Goal: Information Seeking & Learning: Learn about a topic

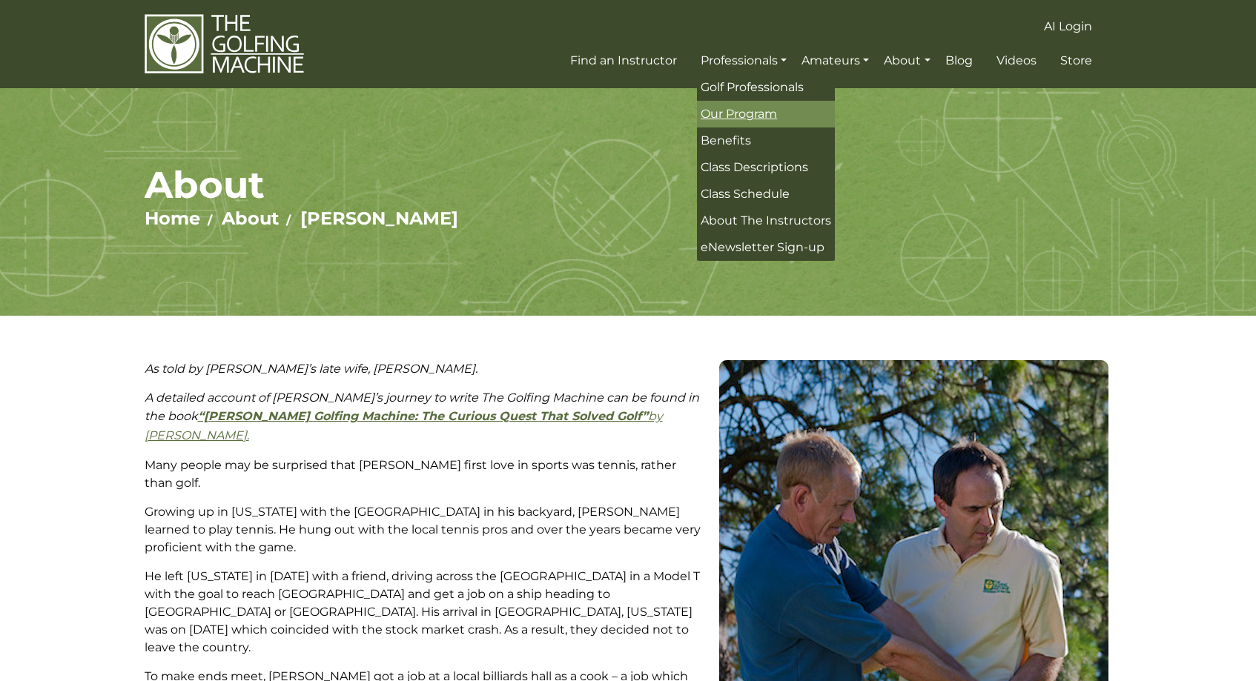
click at [701, 119] on span "Our Program" at bounding box center [738, 114] width 76 height 14
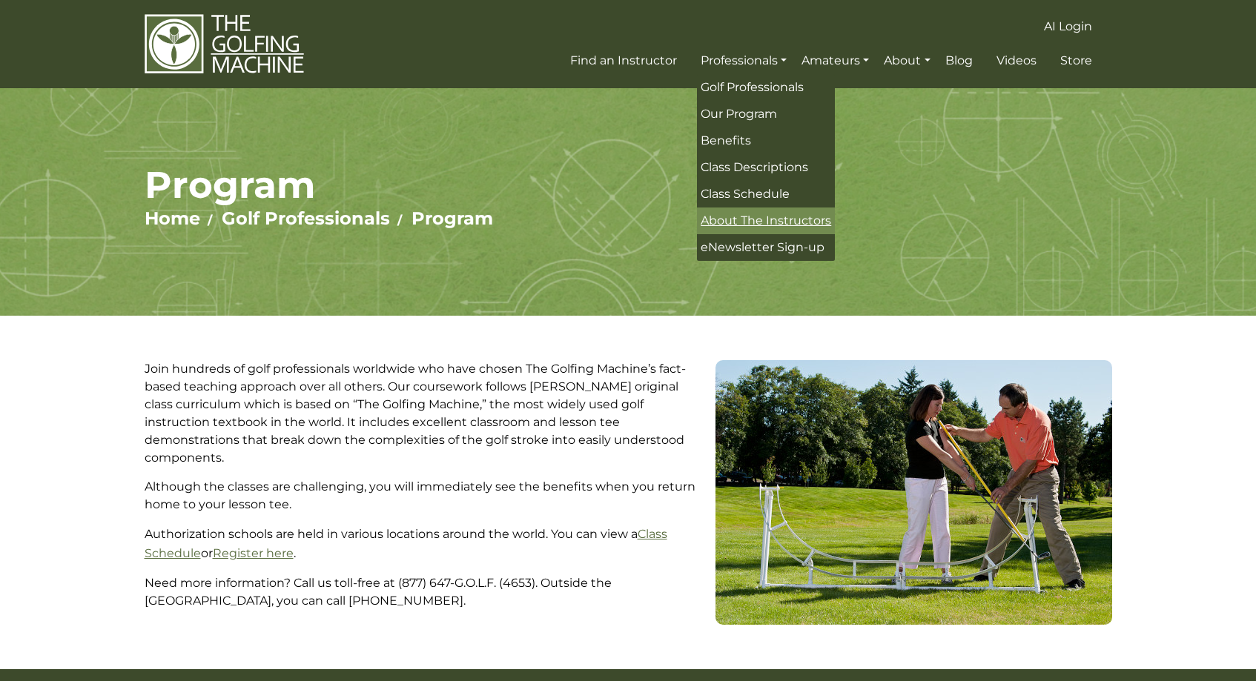
click at [701, 226] on span "About The Instructors" at bounding box center [765, 220] width 130 height 14
